Goal: Transaction & Acquisition: Purchase product/service

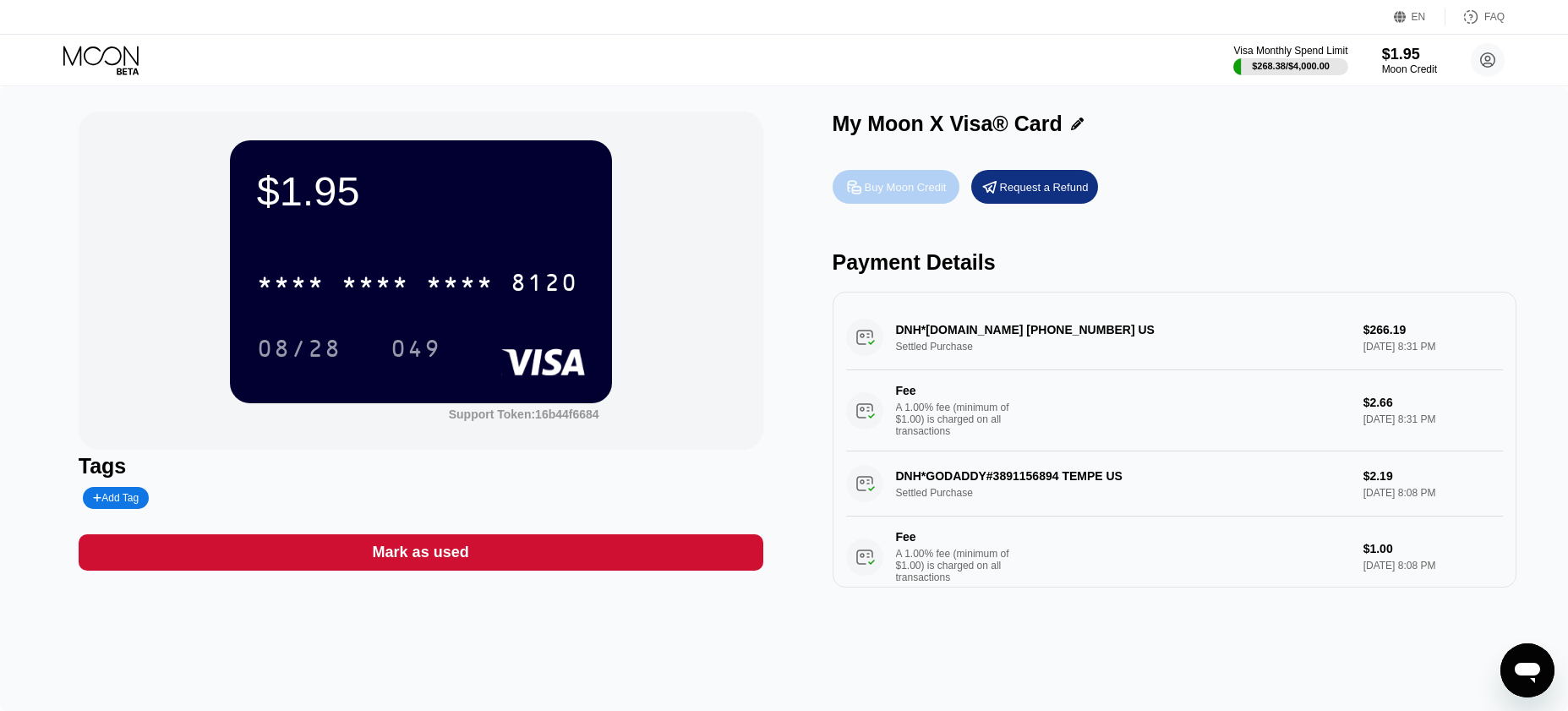
click at [900, 187] on div "Buy Moon Credit" at bounding box center [906, 187] width 82 height 14
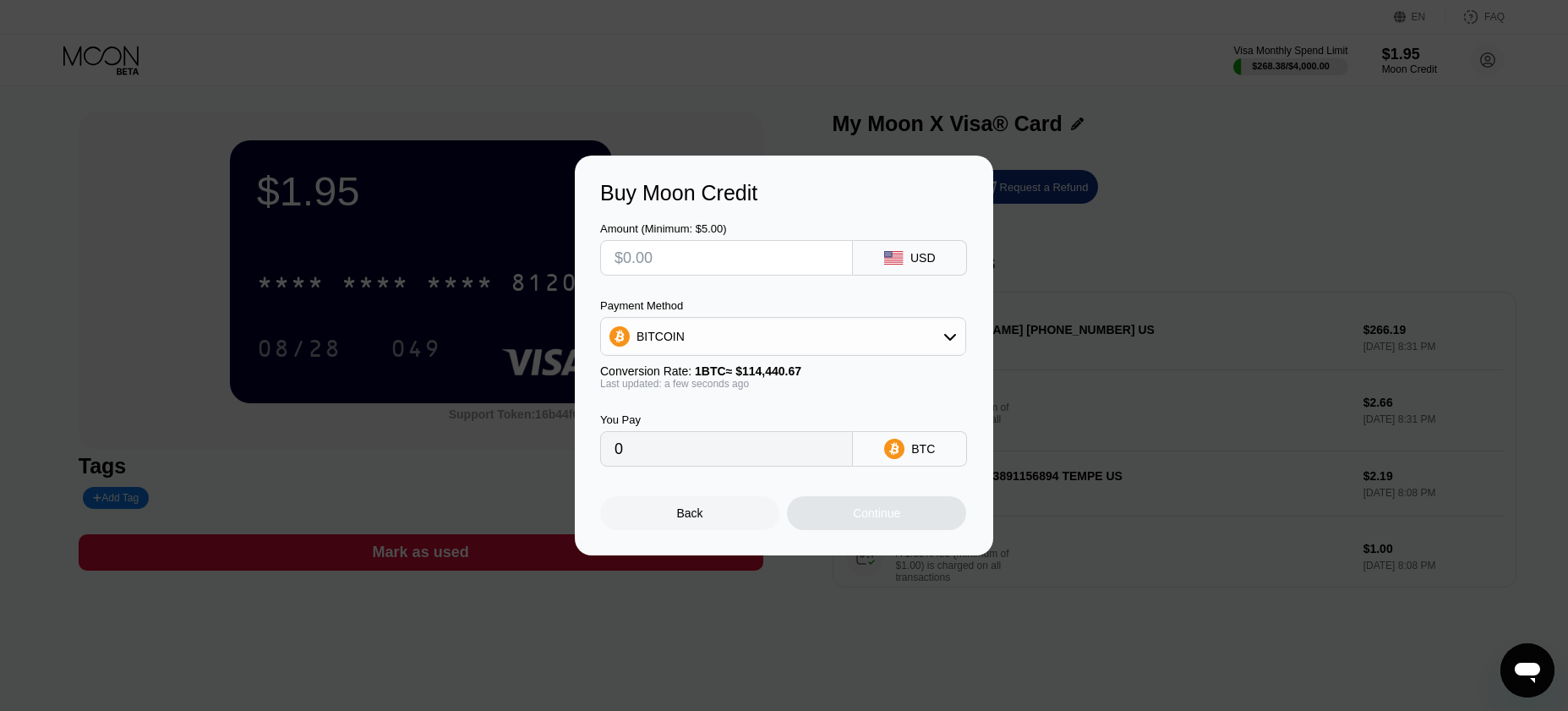
click at [916, 329] on div "BITCOIN" at bounding box center [783, 336] width 364 height 34
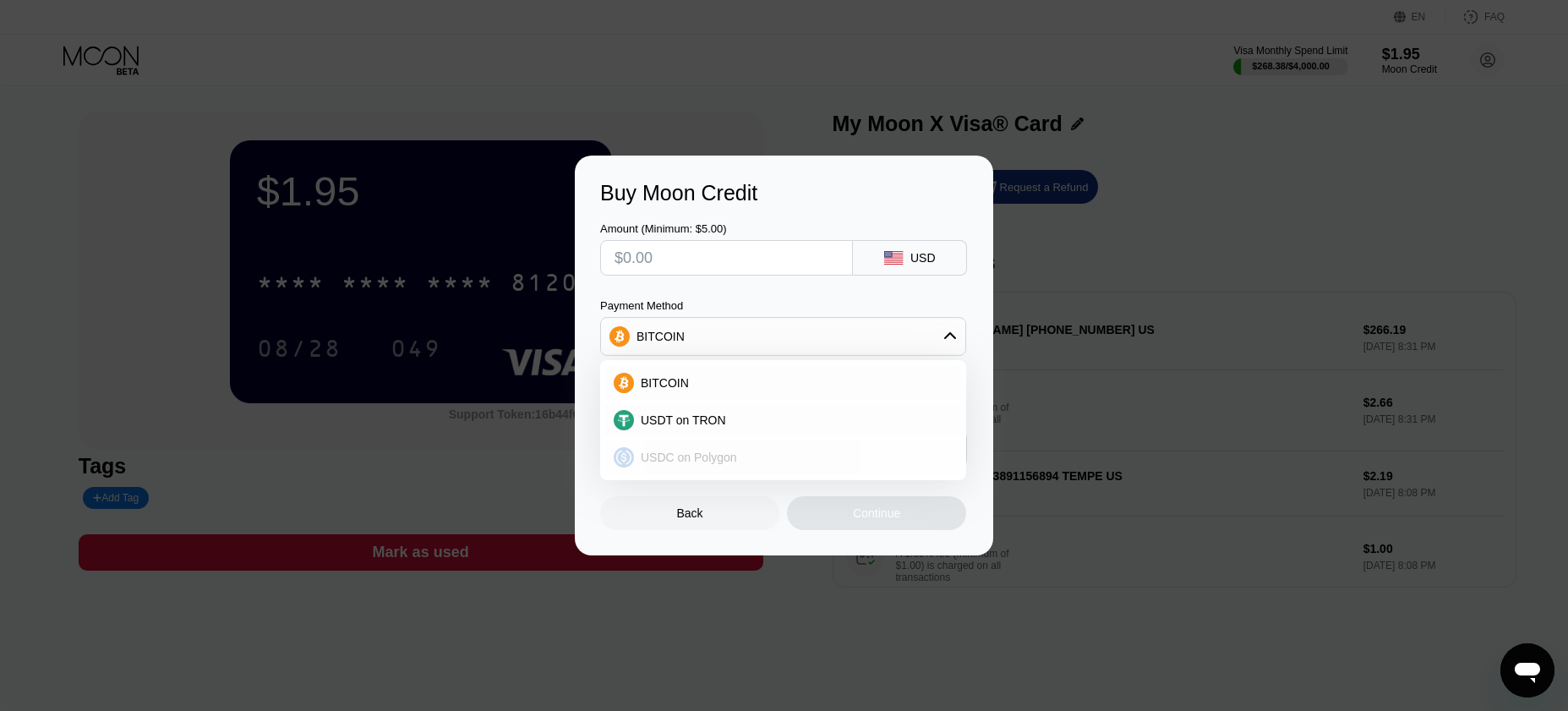
click at [699, 457] on span "USDC on Polygon" at bounding box center [689, 457] width 97 height 13
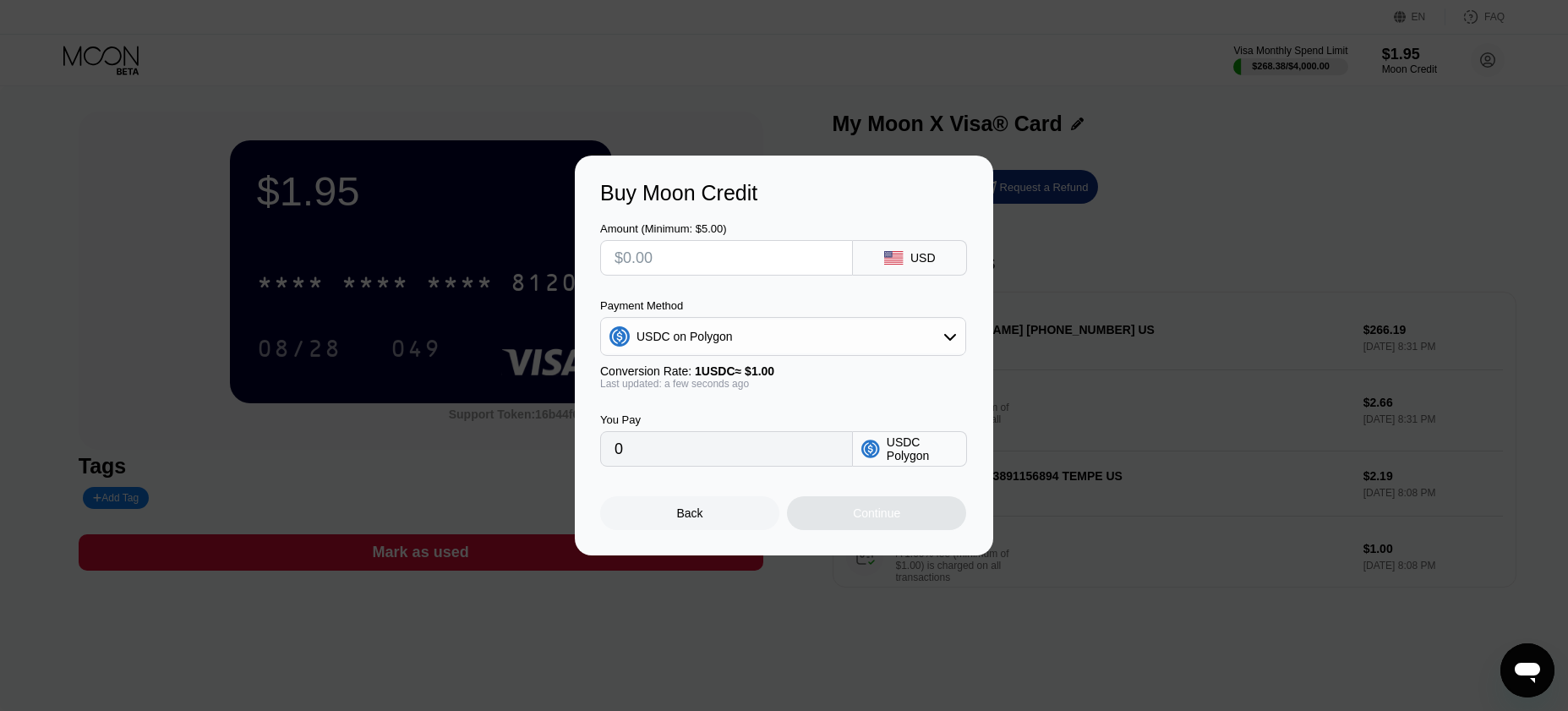
click at [669, 262] on input "text" at bounding box center [726, 258] width 224 height 34
type input "$2"
type input "2.00000000"
type input "$25"
type input "25.00000000"
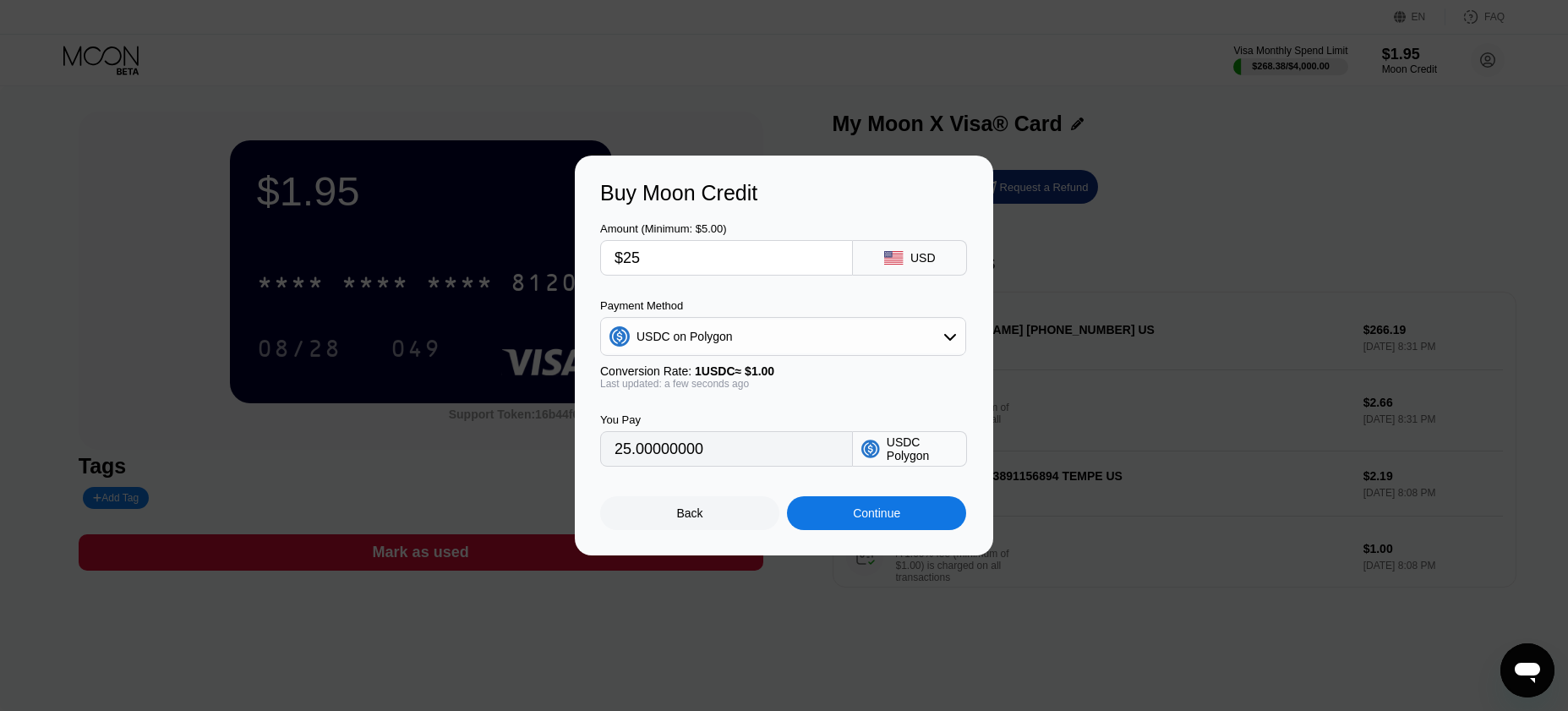
type input "$25"
click at [861, 521] on div "Continue" at bounding box center [877, 513] width 47 height 13
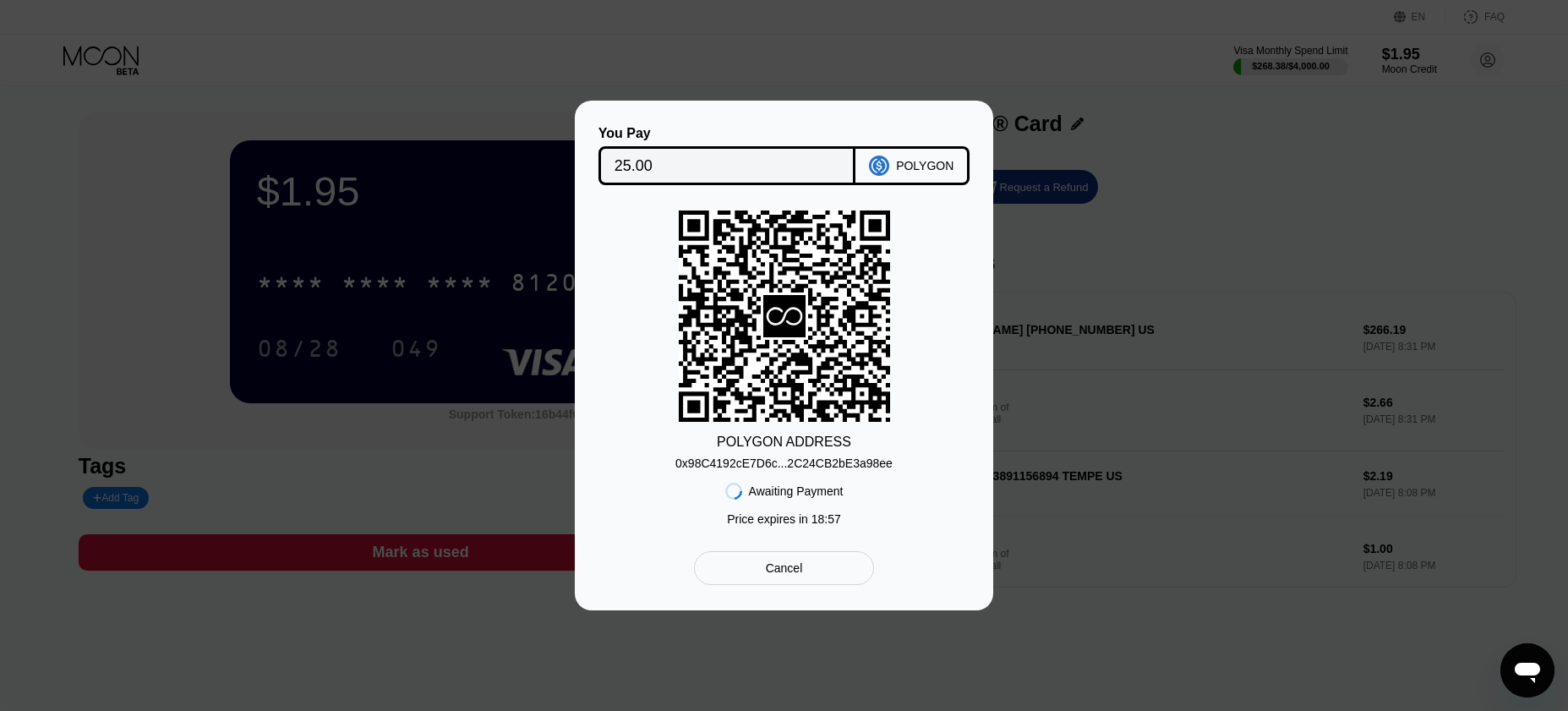
click at [787, 467] on div "0x98C4192cE7D6c...2C24CB2bE3a98ee" at bounding box center [784, 463] width 218 height 13
click at [817, 463] on div "0x98C4192cE7D6c...2C24CB2bE3a98ee" at bounding box center [784, 463] width 218 height 13
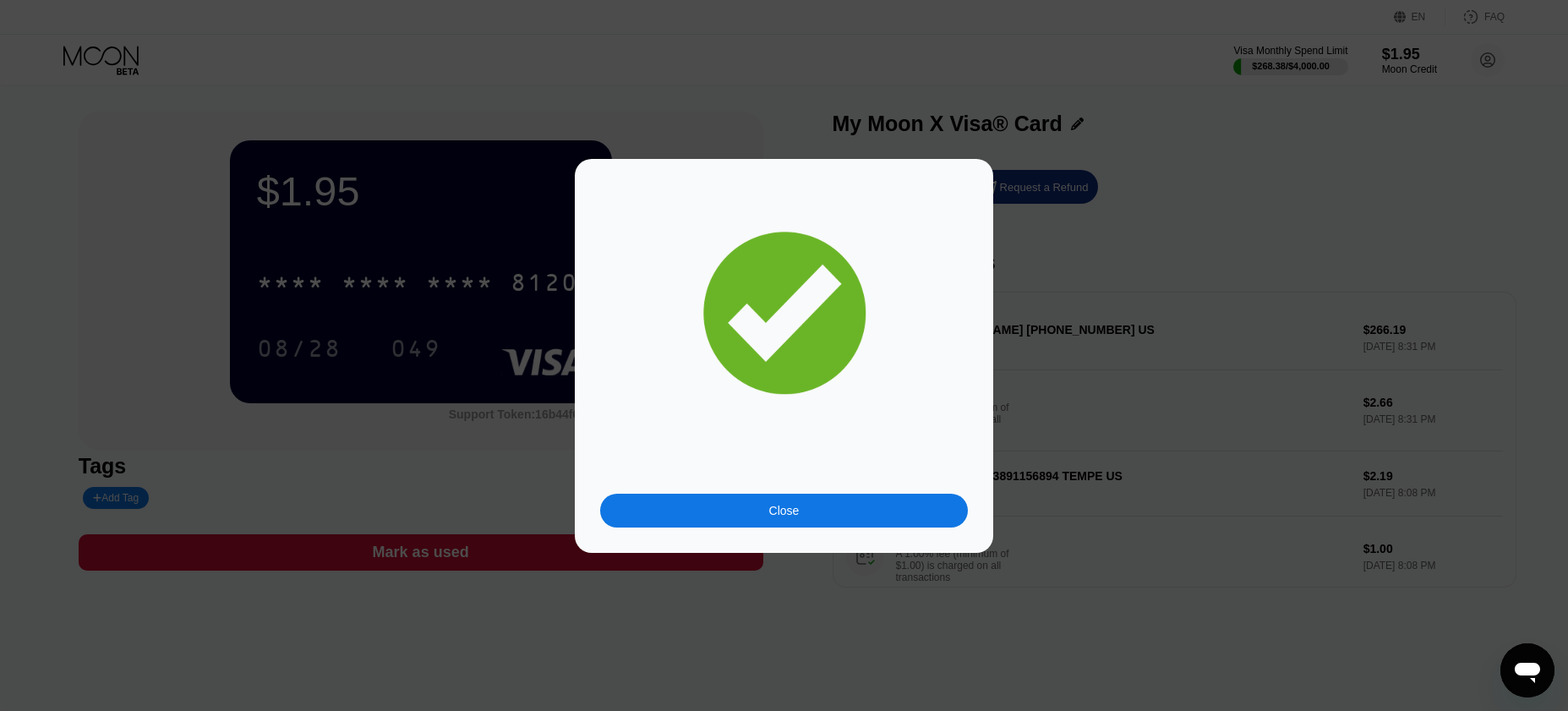
click at [784, 504] on div "Close" at bounding box center [784, 510] width 31 height 13
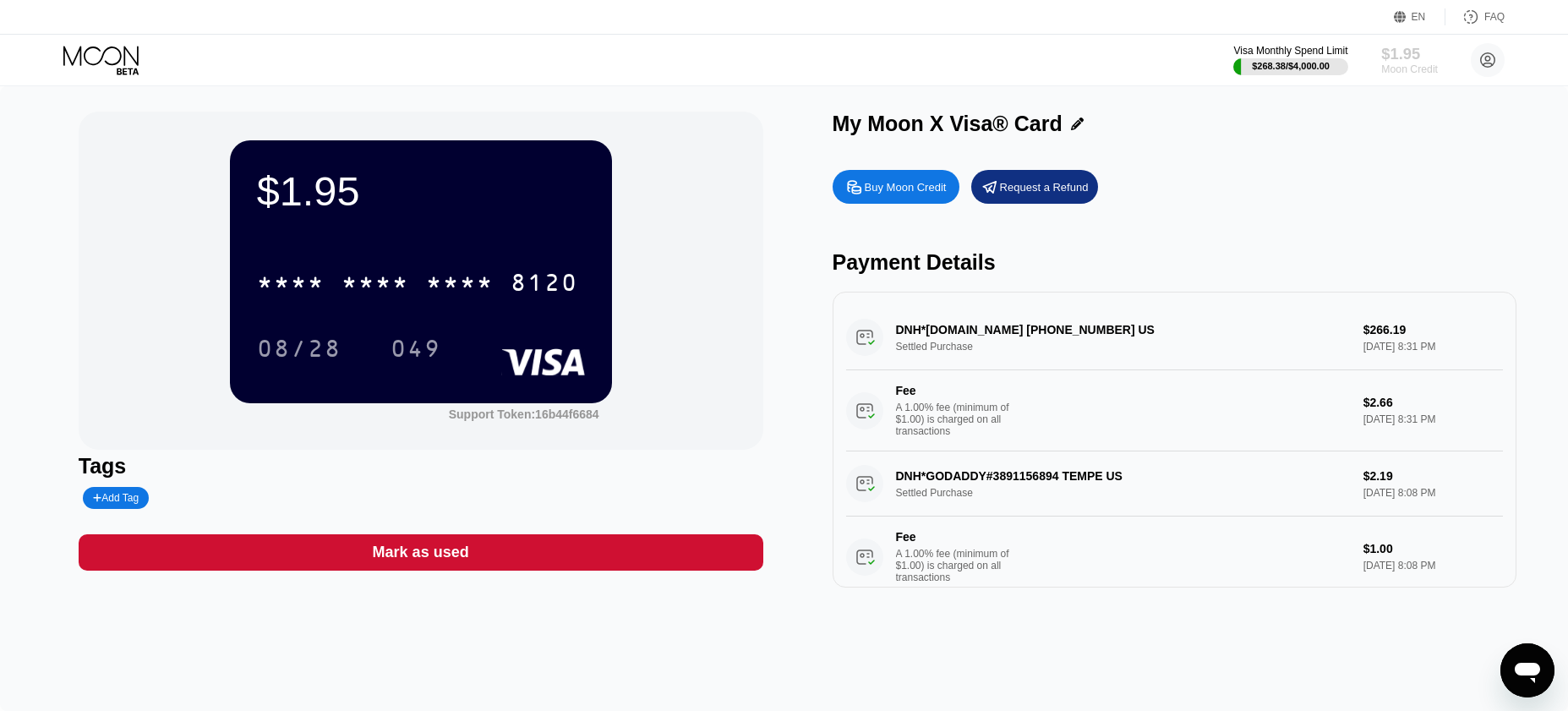
click at [1414, 59] on div "$1.95" at bounding box center [1409, 54] width 57 height 18
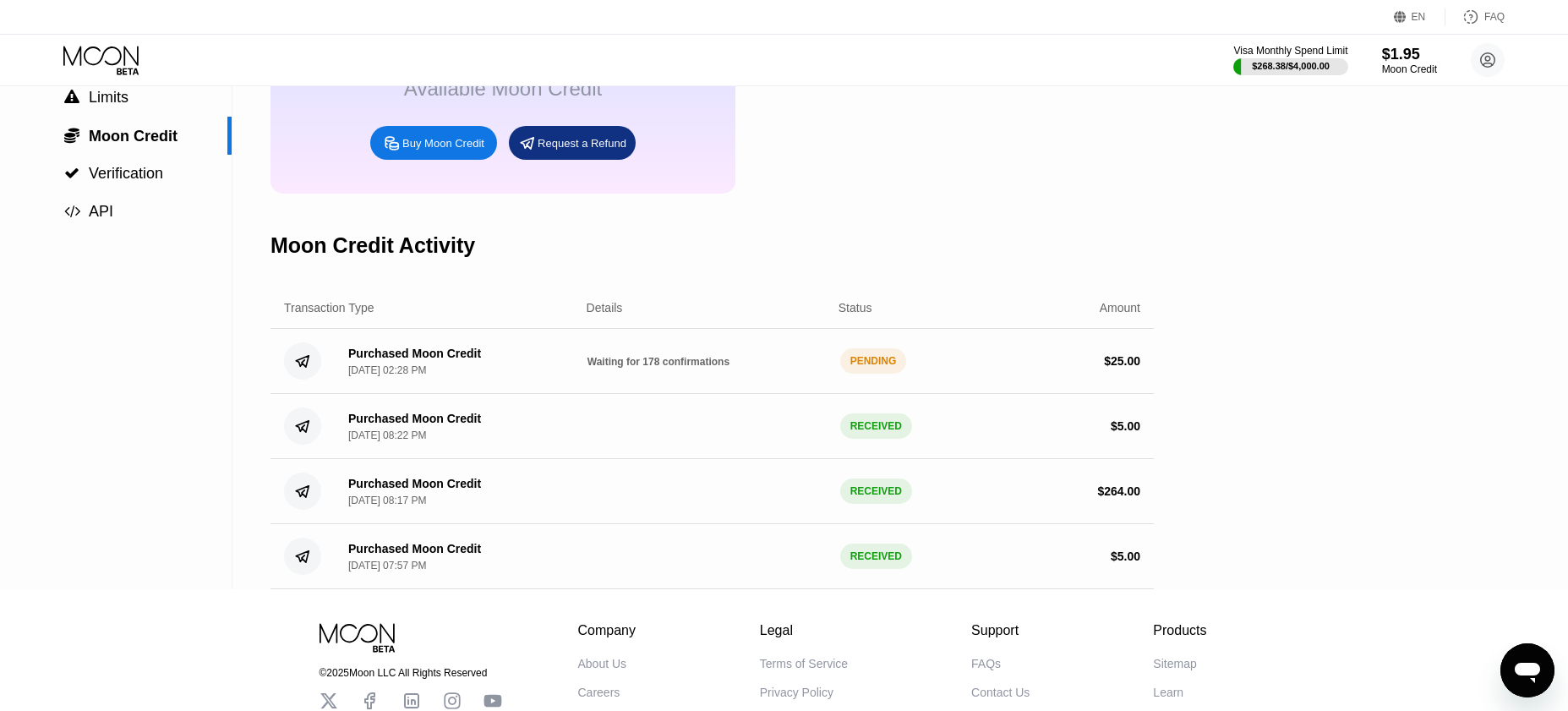
scroll to position [169, 0]
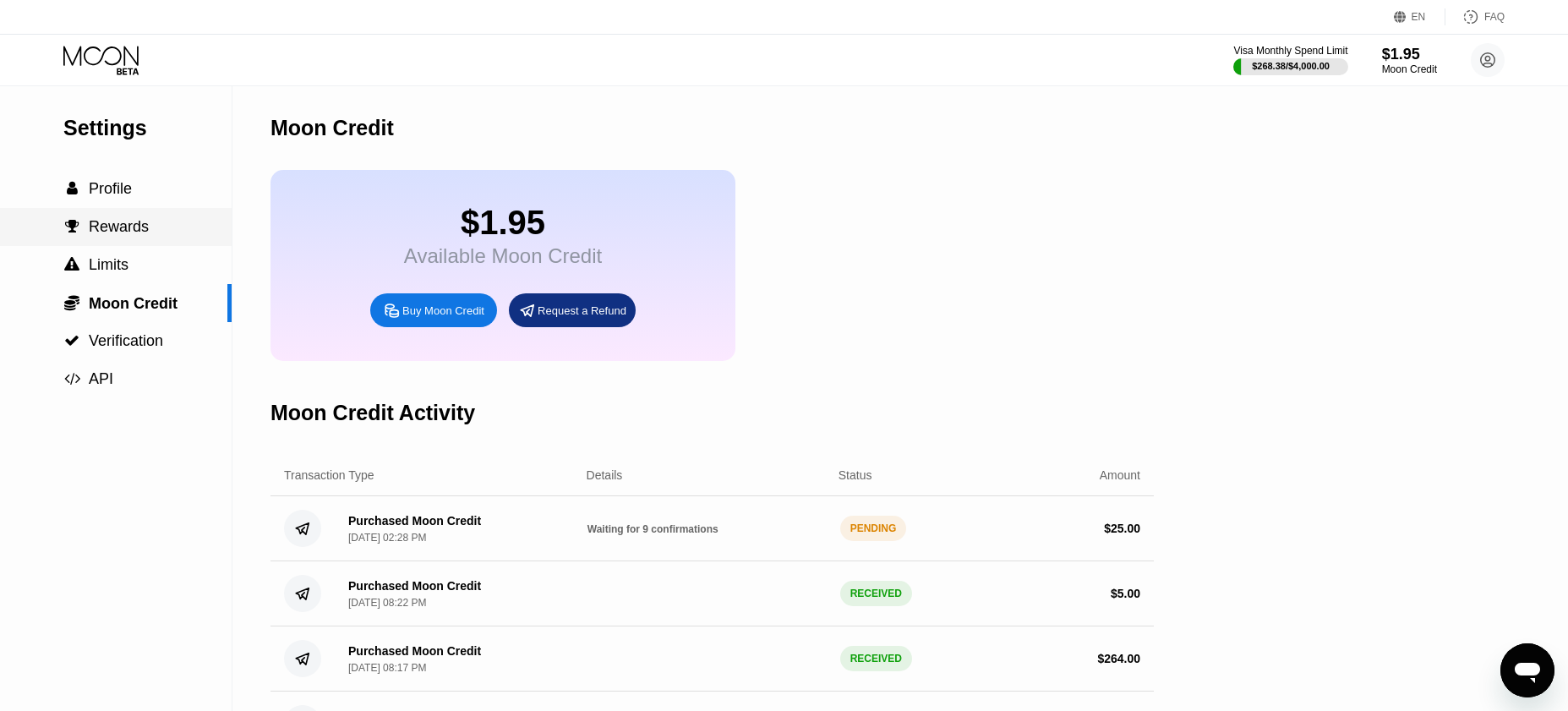
click at [130, 197] on span "Profile" at bounding box center [110, 188] width 43 height 17
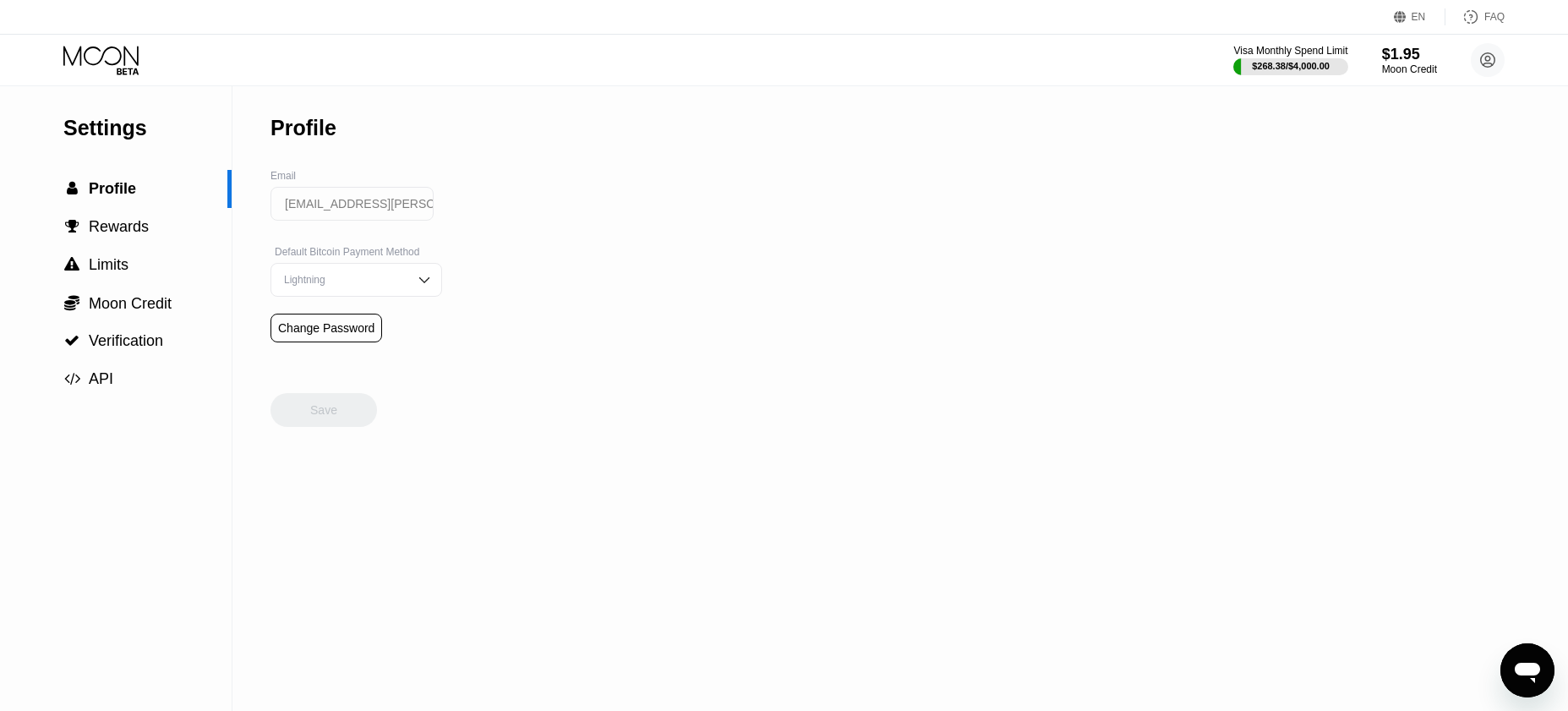
click at [132, 61] on icon at bounding box center [103, 61] width 79 height 30
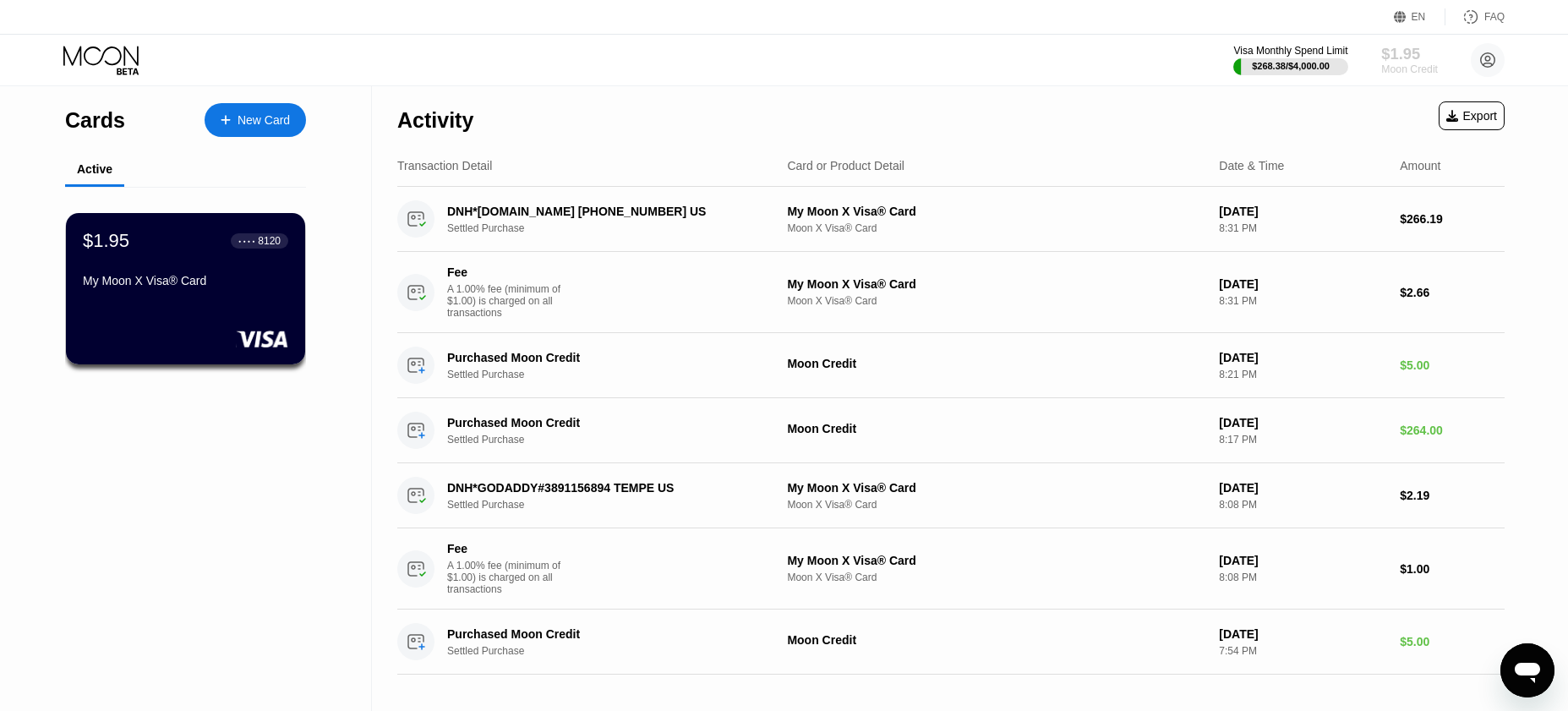
click at [1399, 56] on div "$1.95" at bounding box center [1409, 54] width 57 height 18
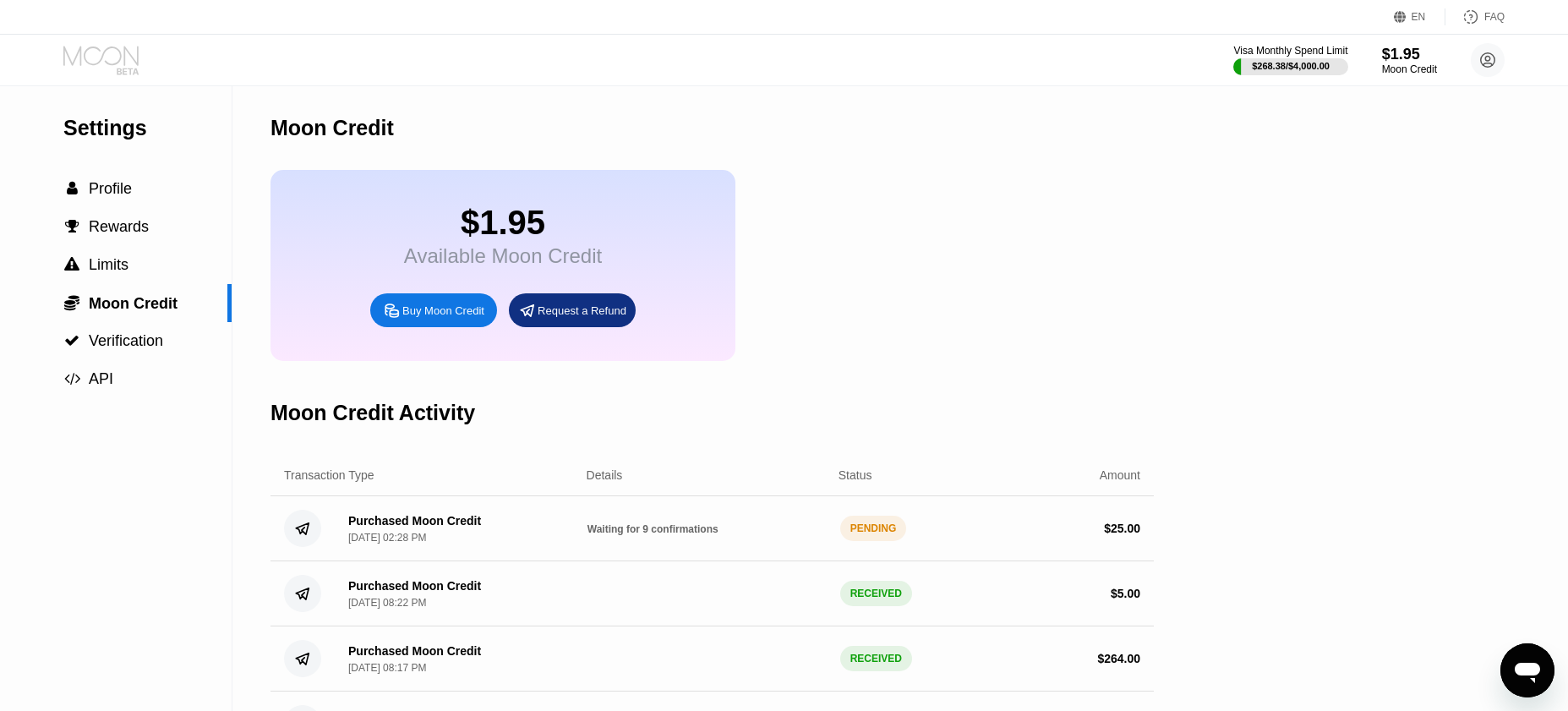
click at [109, 64] on icon at bounding box center [101, 55] width 75 height 19
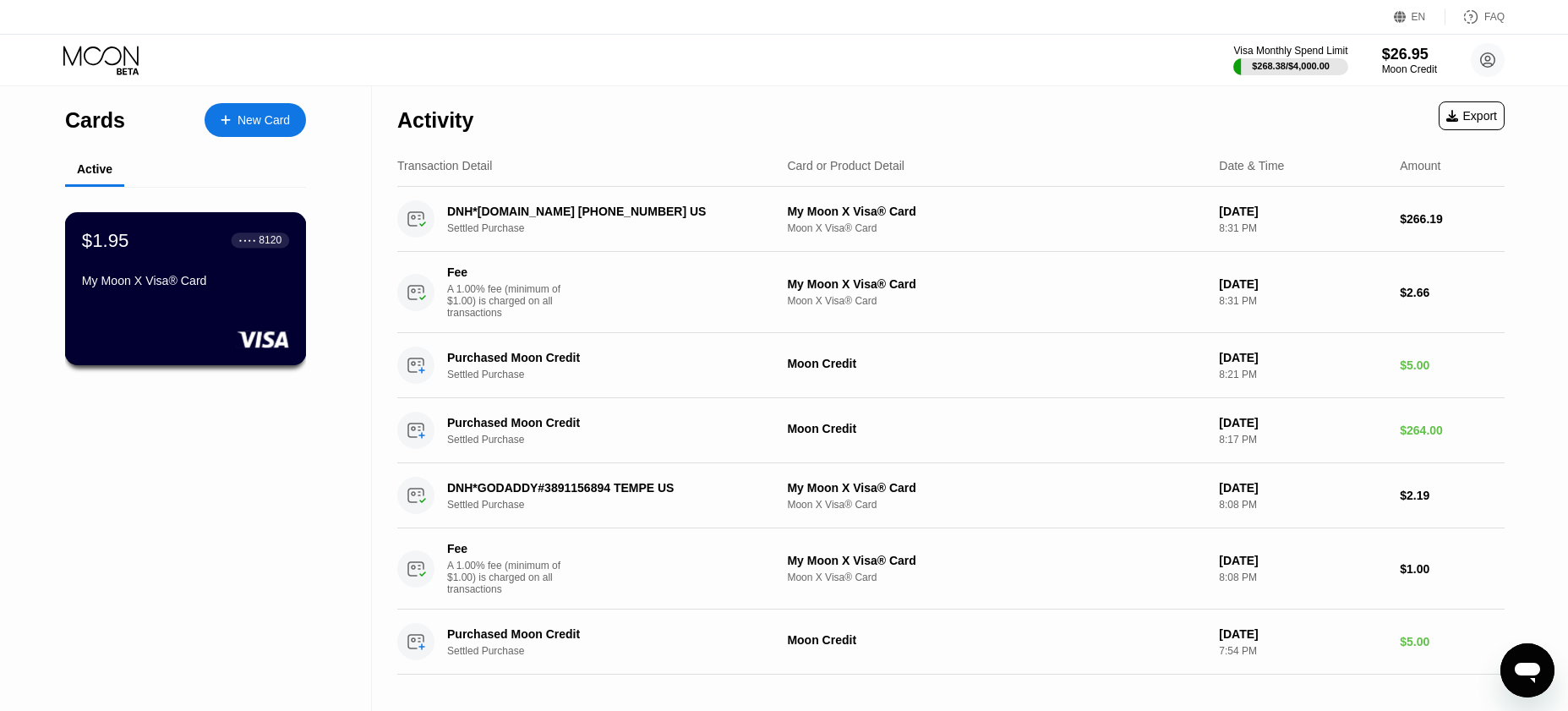
click at [161, 288] on div "My Moon X Visa® Card" at bounding box center [185, 280] width 207 height 13
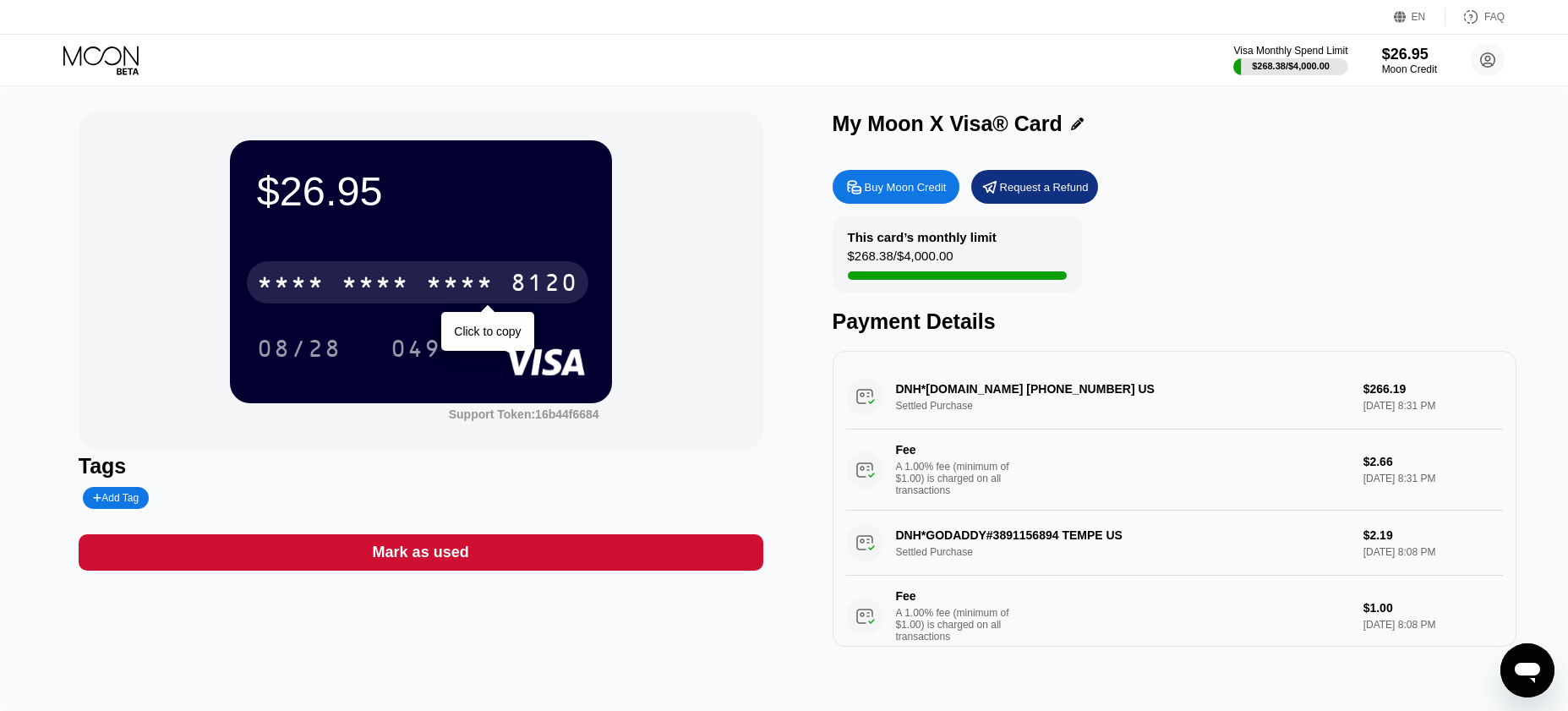
click at [377, 287] on div "* * * *" at bounding box center [375, 284] width 68 height 27
